Goal: Task Accomplishment & Management: Use online tool/utility

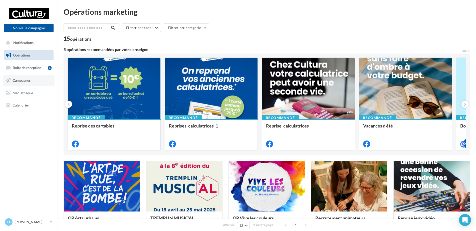
click at [26, 78] on span "Campagnes" at bounding box center [22, 80] width 18 height 4
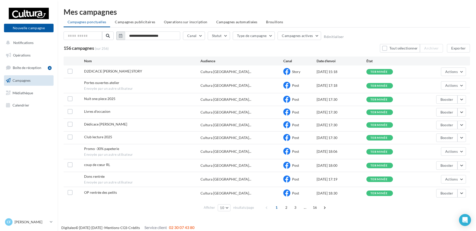
click at [120, 38] on icon "button" at bounding box center [121, 36] width 4 height 4
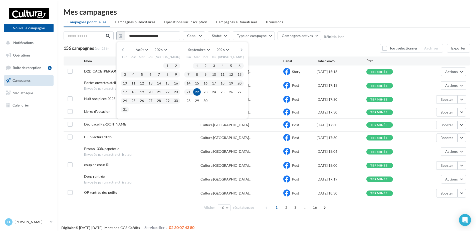
click at [122, 49] on button "button" at bounding box center [123, 49] width 4 height 7
click at [123, 49] on button "button" at bounding box center [123, 49] width 4 height 7
click at [239, 50] on div "Mai Janvier Février Mars Avril Mai Juin Juillet Août Septembre Octobre Novembre…" at bounding box center [182, 49] width 114 height 7
click at [241, 50] on button "button" at bounding box center [241, 49] width 4 height 7
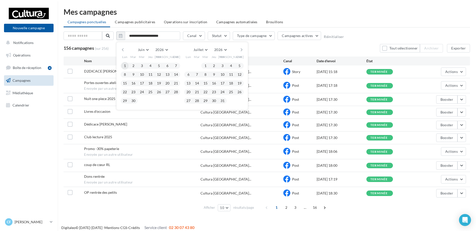
click at [125, 66] on button "1" at bounding box center [125, 66] width 8 height 8
click at [136, 100] on button "30" at bounding box center [134, 101] width 8 height 8
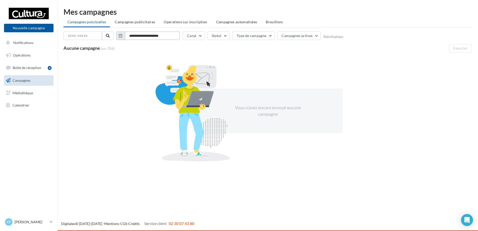
click at [177, 38] on input "**********" at bounding box center [152, 36] width 55 height 9
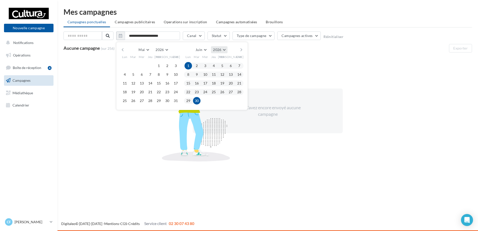
click at [221, 51] on span "2026" at bounding box center [217, 50] width 8 height 4
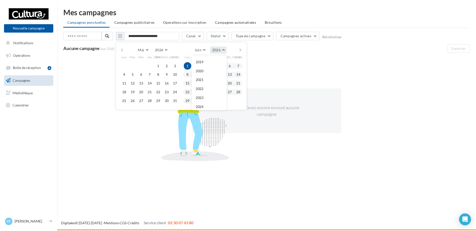
scroll to position [54, 0]
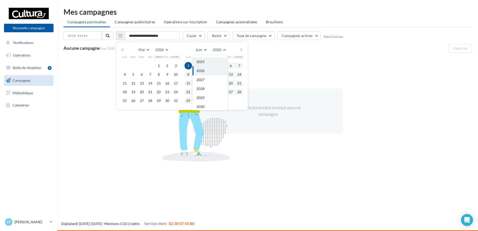
click at [214, 63] on button "2025" at bounding box center [210, 61] width 35 height 9
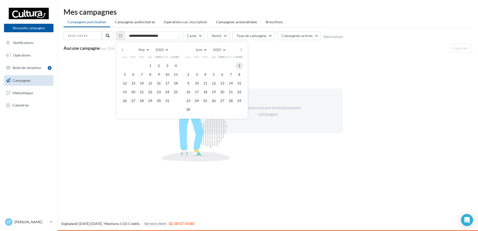
click at [239, 65] on button "1" at bounding box center [240, 66] width 8 height 8
click at [186, 110] on button "30" at bounding box center [189, 110] width 8 height 8
type input "**********"
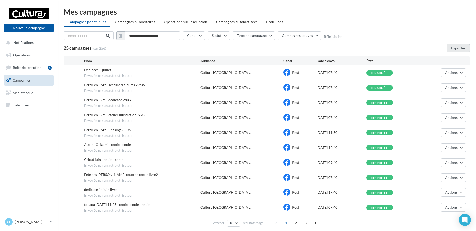
click at [456, 48] on button "Exporter" at bounding box center [458, 48] width 23 height 9
